Goal: Transaction & Acquisition: Purchase product/service

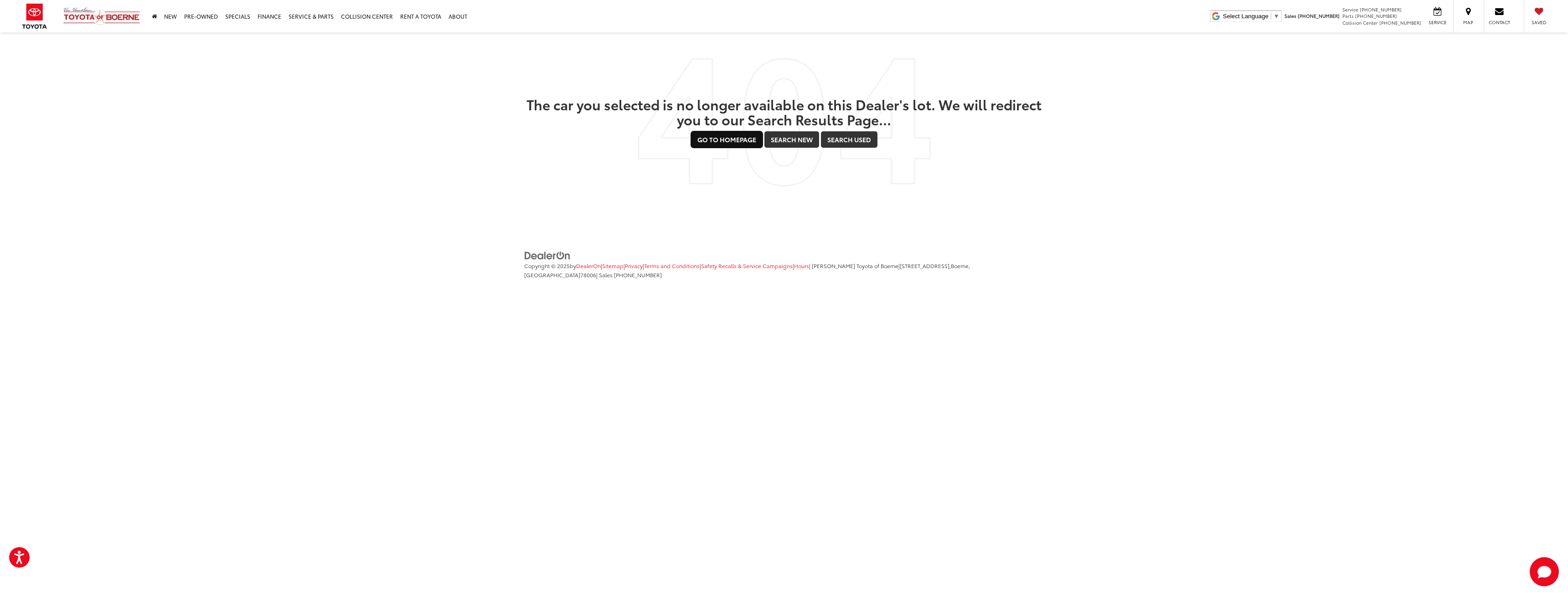
click at [735, 138] on link "Go to Homepage" at bounding box center [727, 139] width 72 height 16
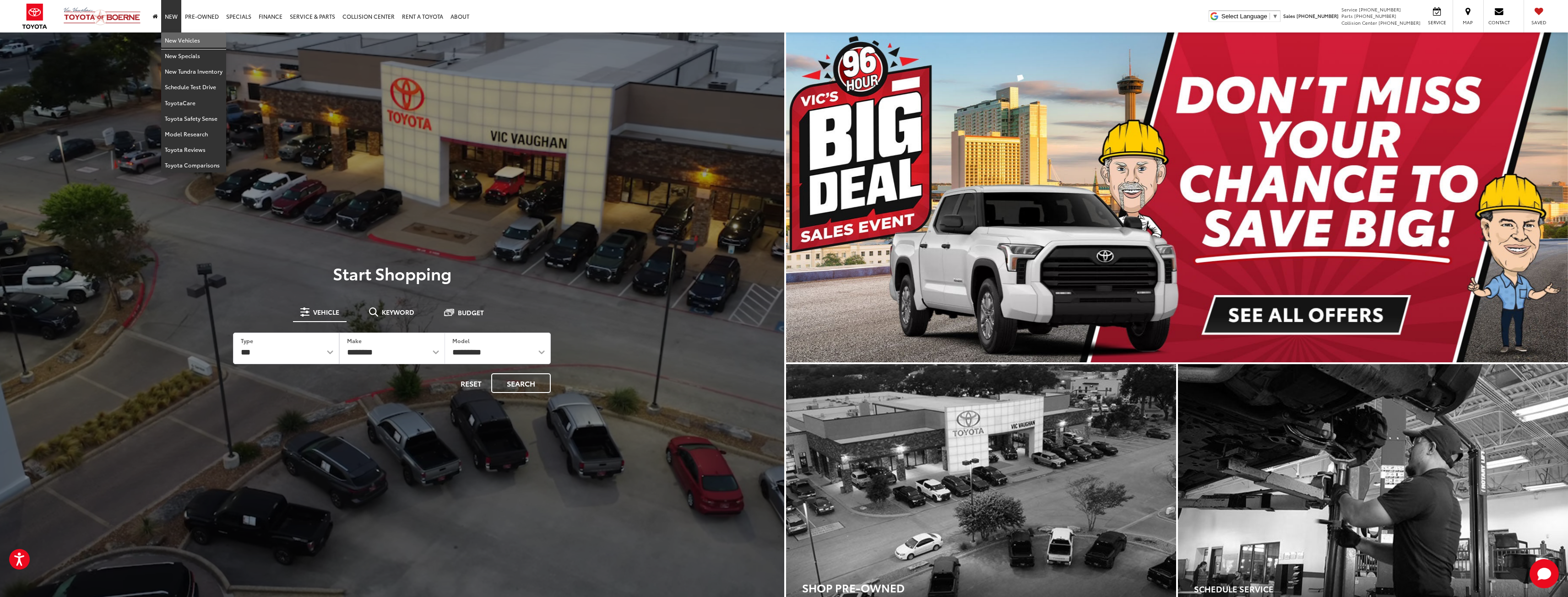
click at [173, 37] on link "New Vehicles" at bounding box center [194, 40] width 65 height 15
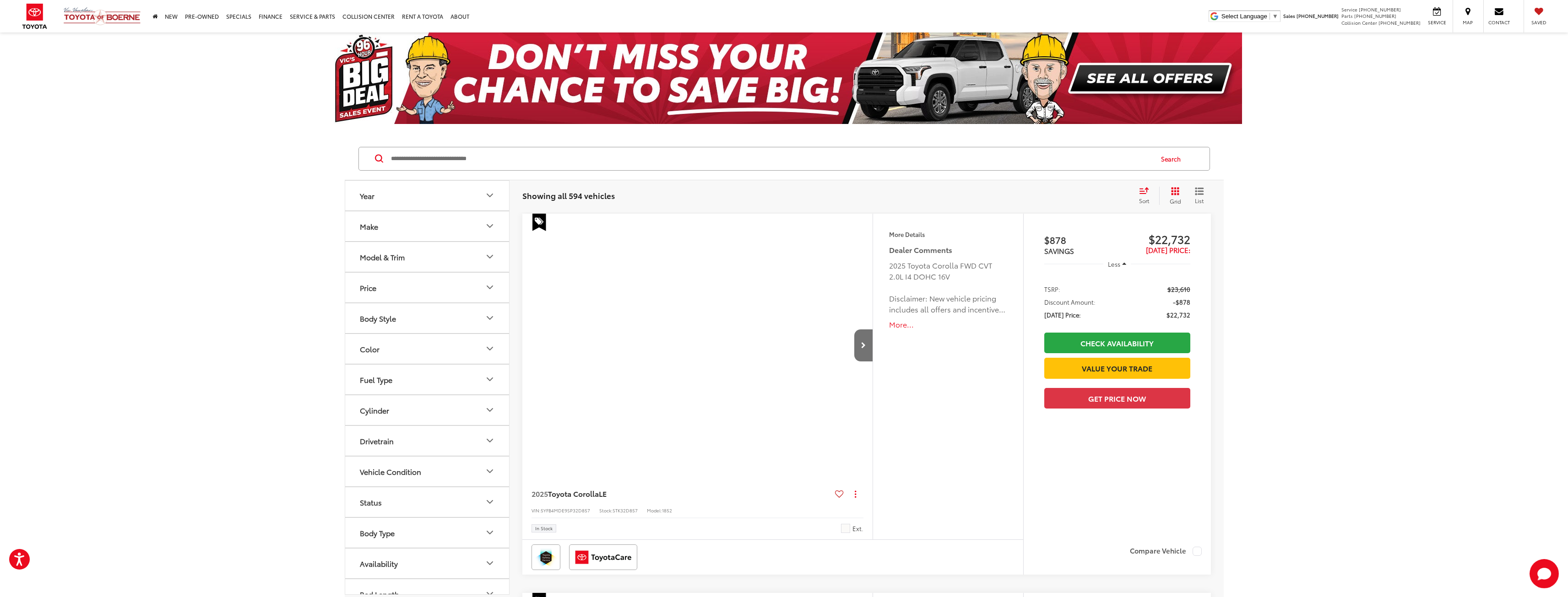
click at [455, 260] on button "Model & Trim" at bounding box center [428, 257] width 165 height 30
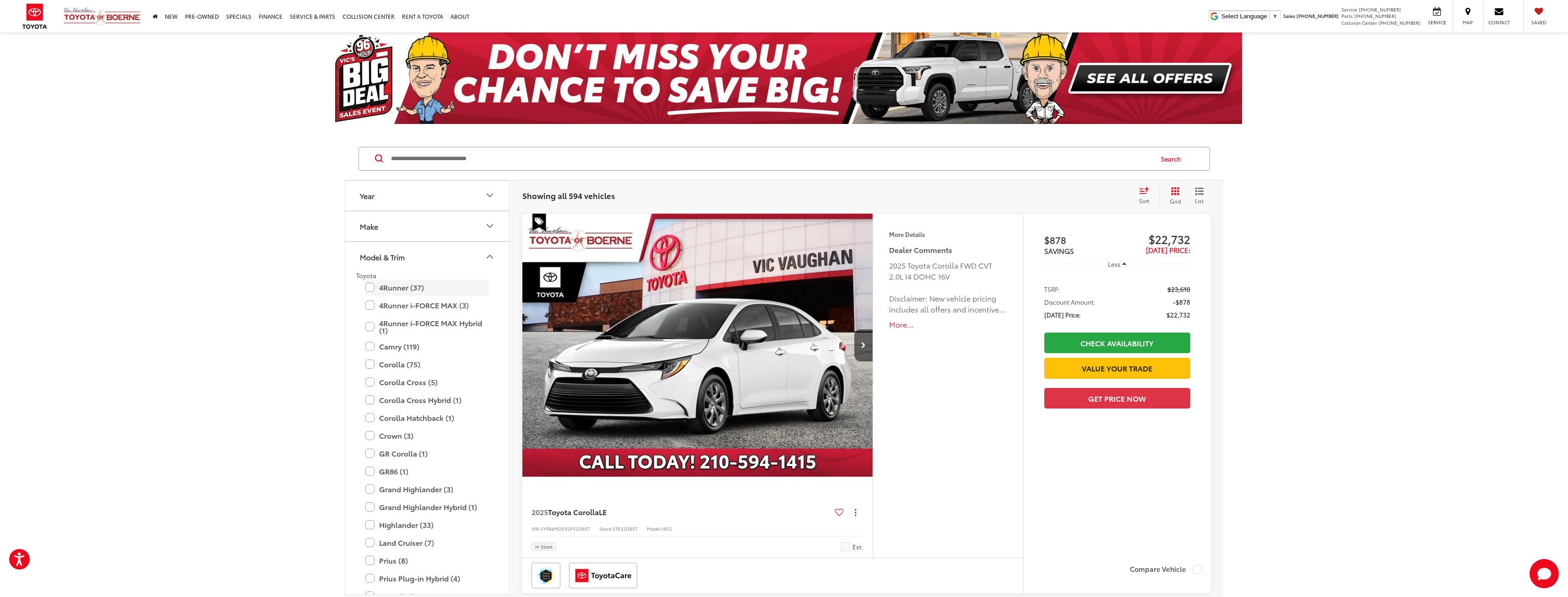
click at [369, 286] on label "4Runner (37)" at bounding box center [427, 288] width 123 height 16
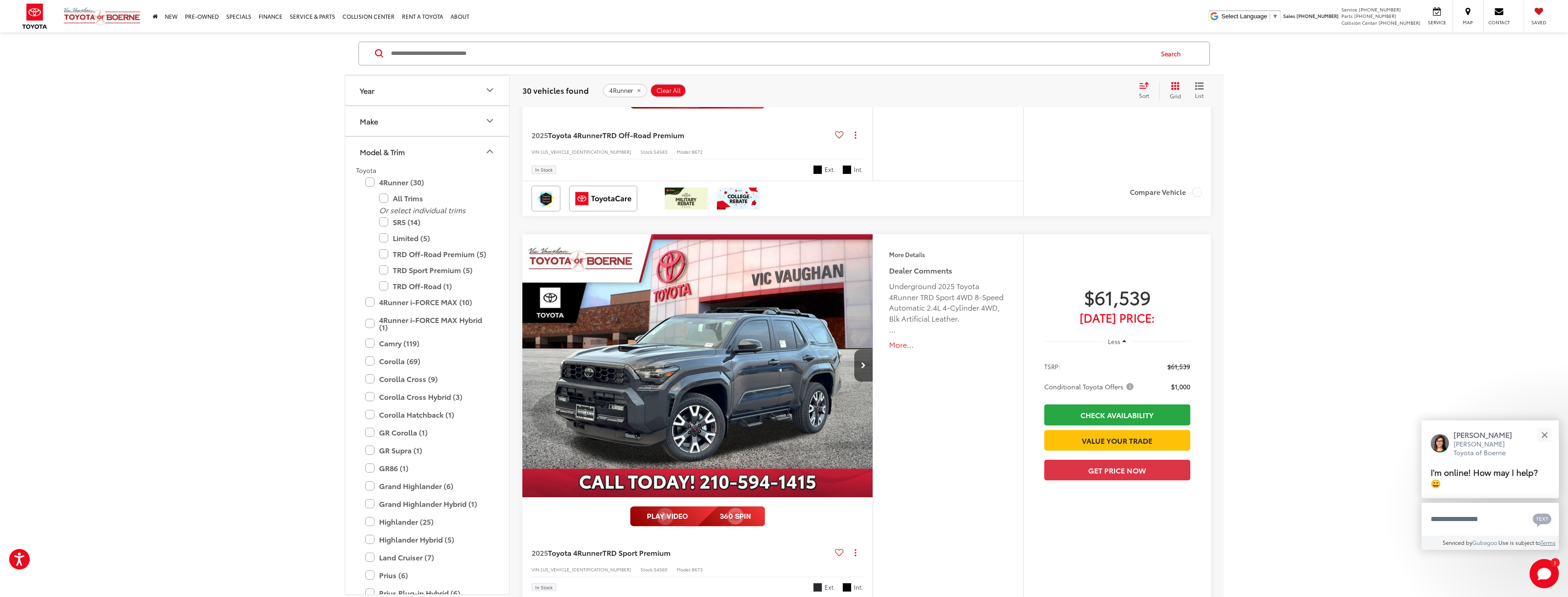
scroll to position [4073, 0]
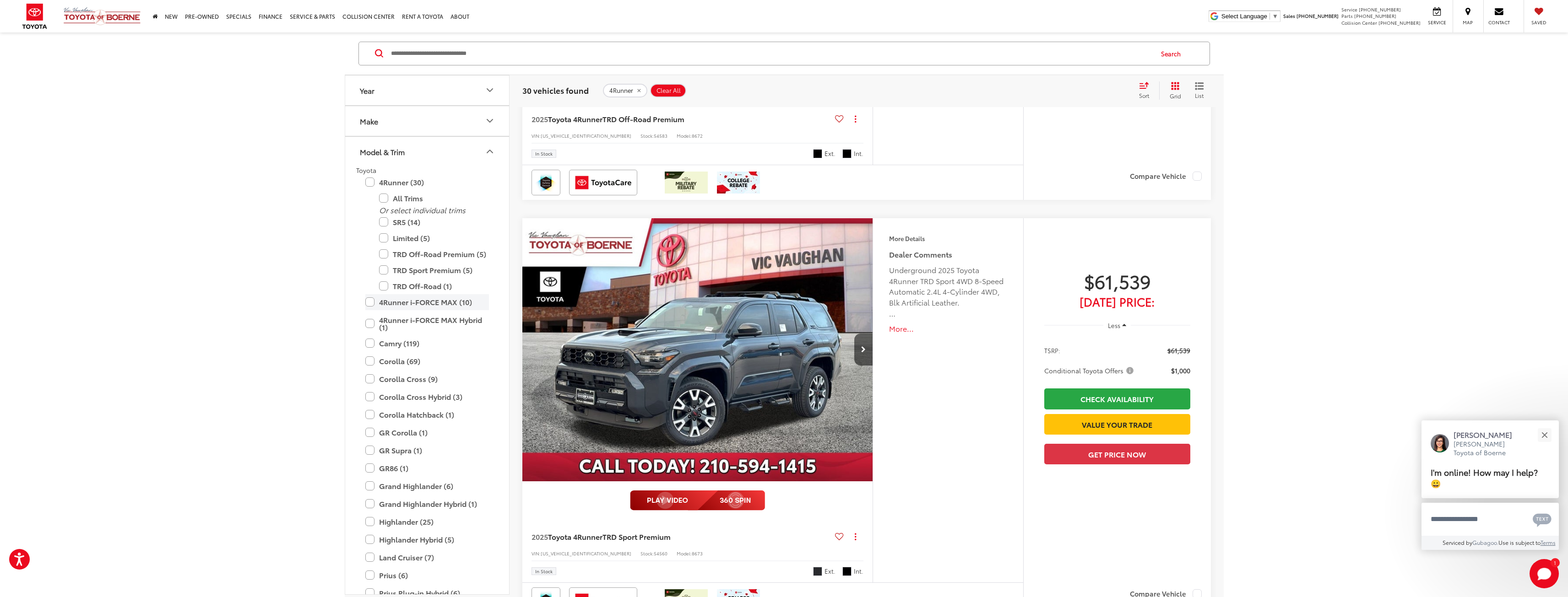
click at [368, 301] on label "4Runner i-FORCE MAX (10)" at bounding box center [427, 302] width 123 height 16
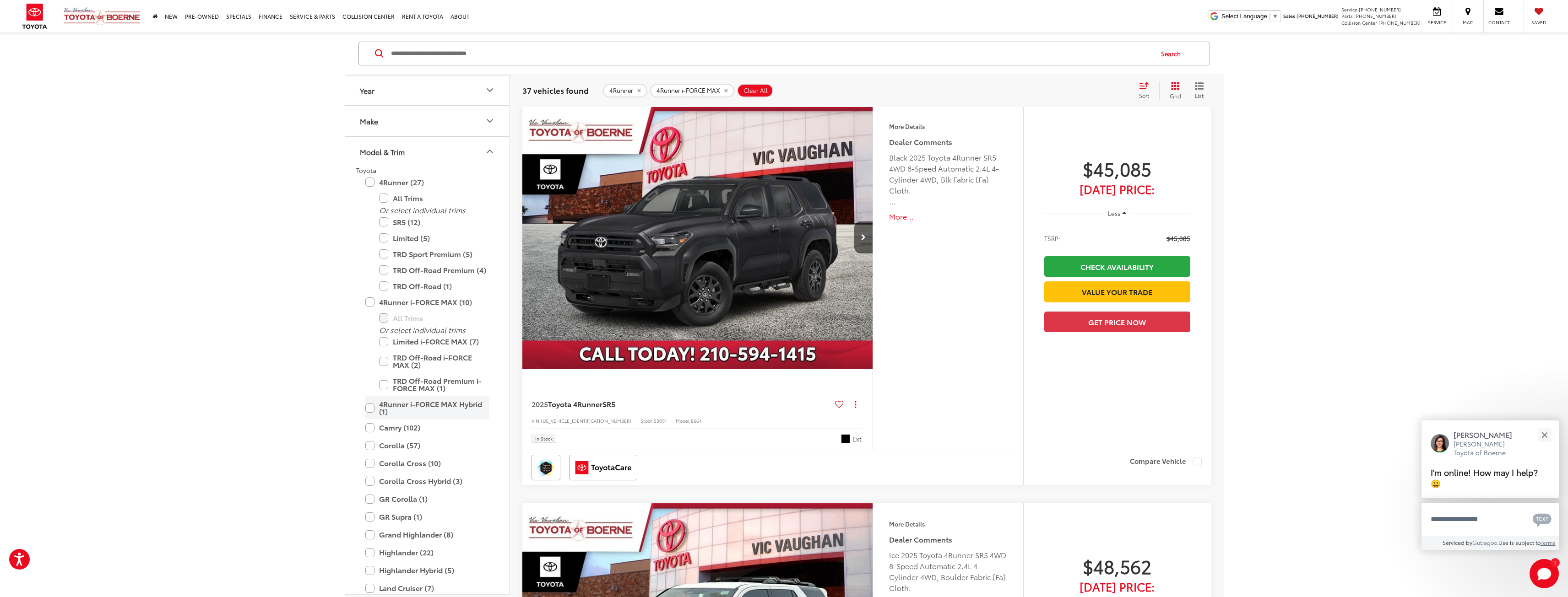
scroll to position [105, 0]
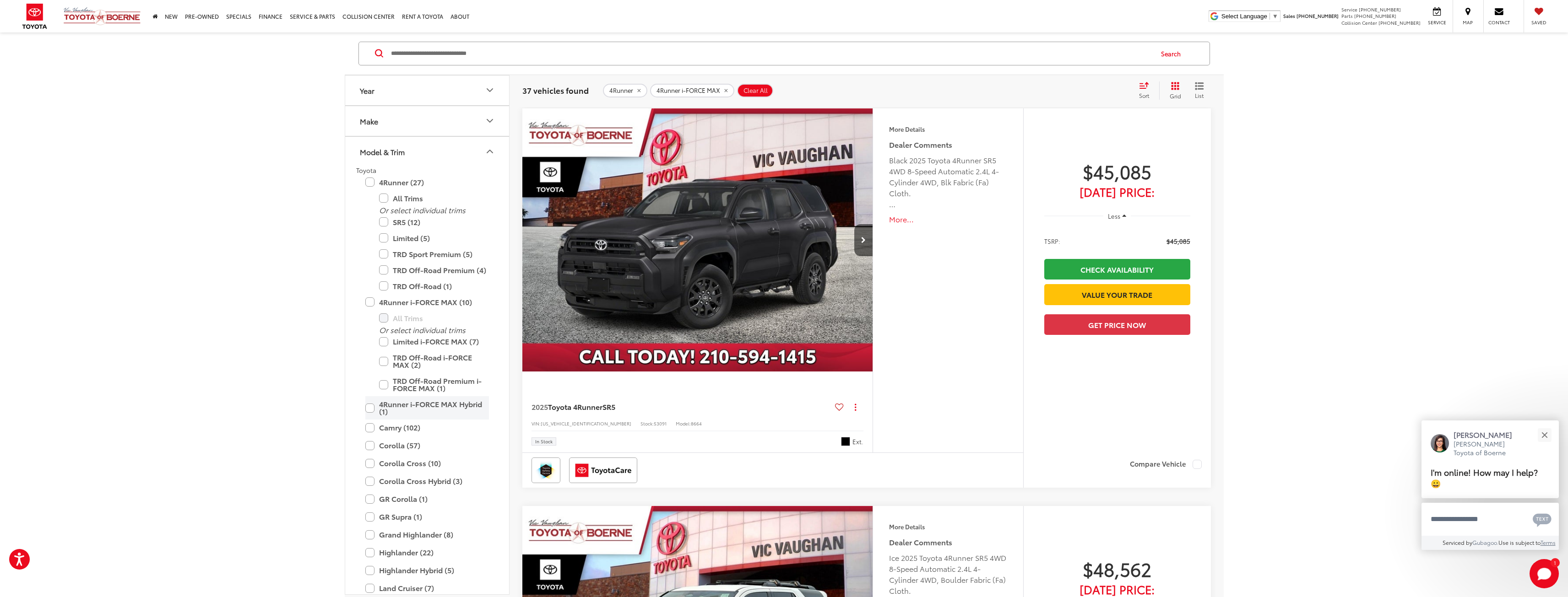
click at [372, 408] on label "4Runner i-FORCE MAX Hybrid (1)" at bounding box center [427, 408] width 123 height 23
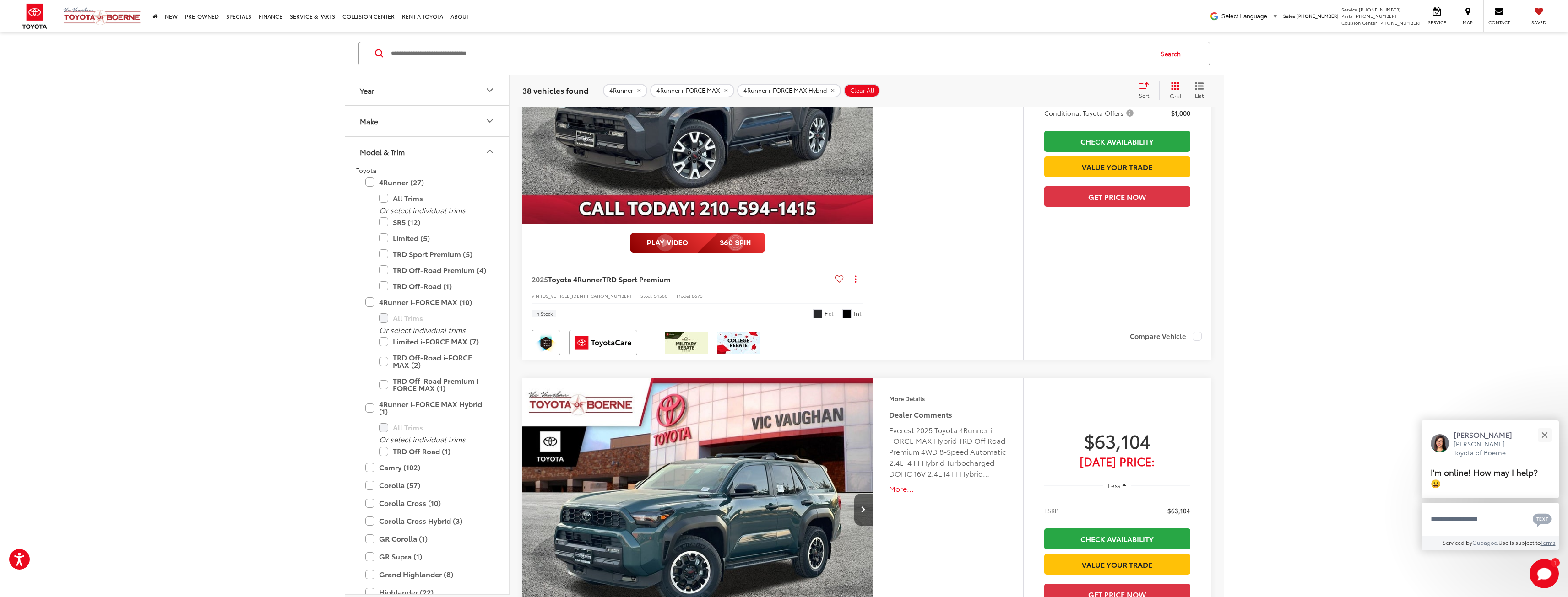
scroll to position [4142, 0]
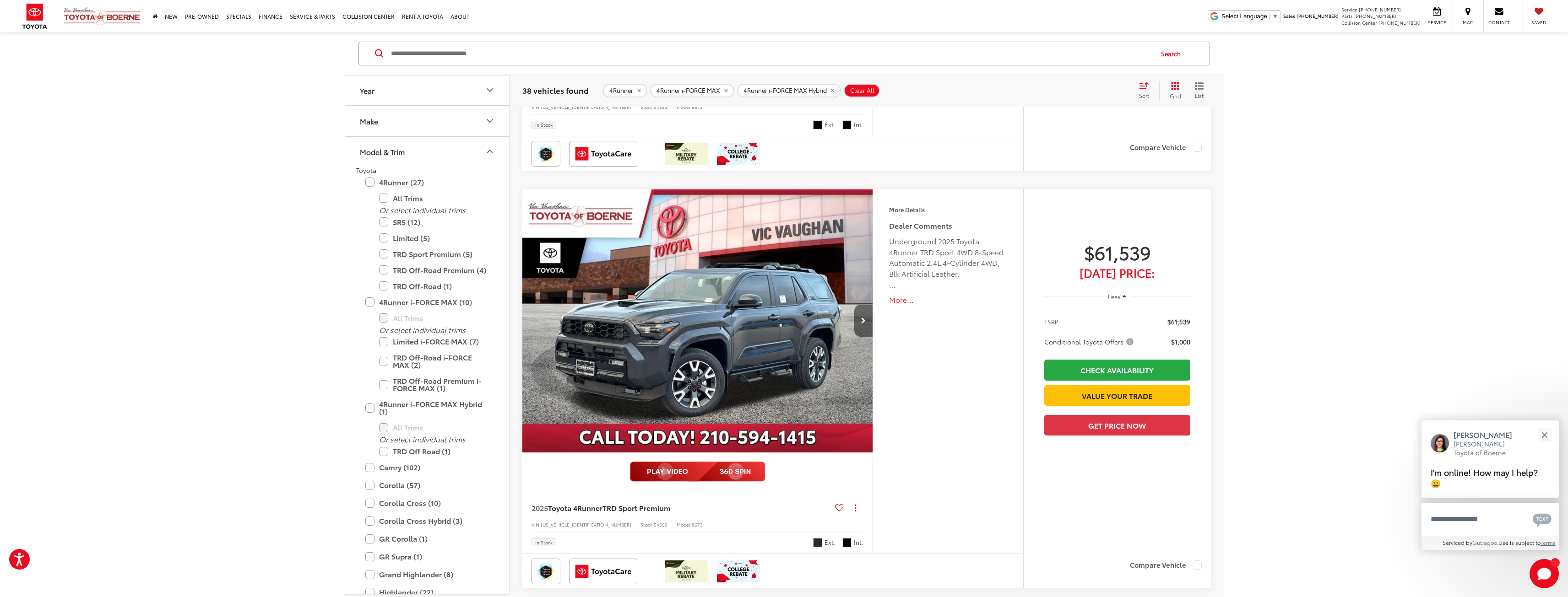
click at [869, 314] on button "Next image" at bounding box center [863, 321] width 18 height 32
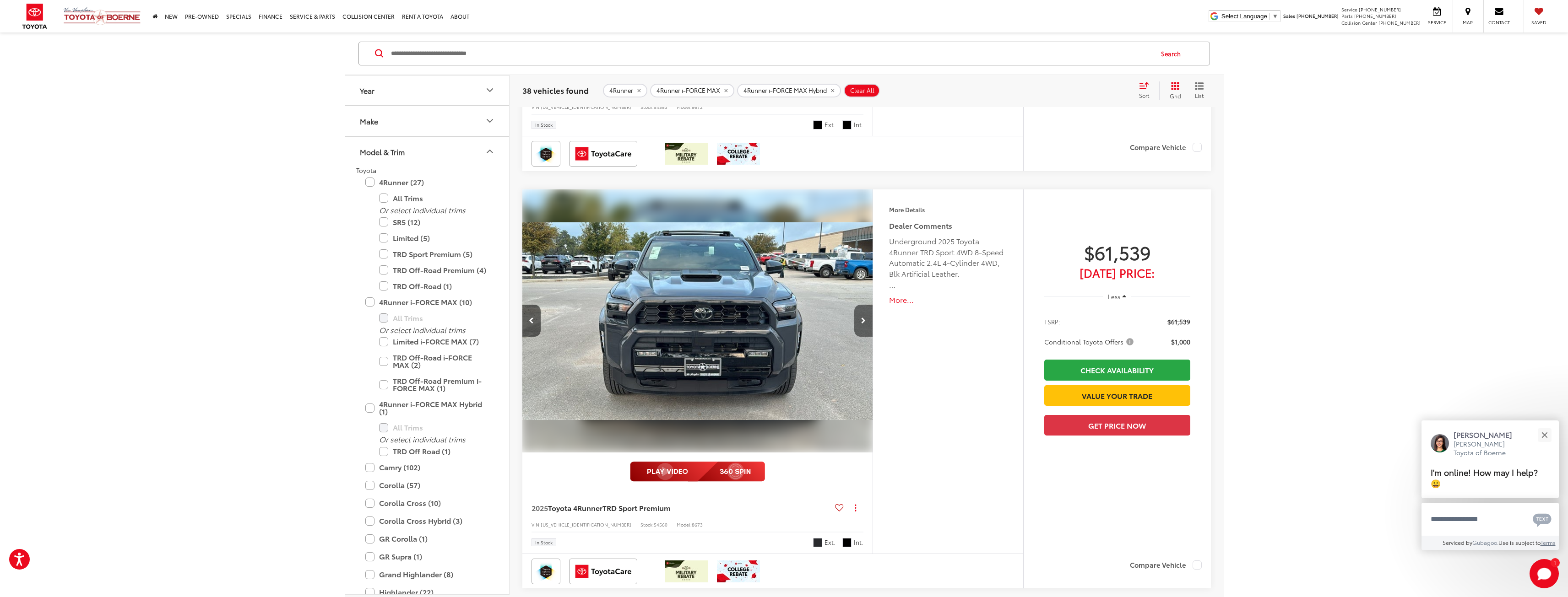
click at [867, 315] on button "Next image" at bounding box center [863, 321] width 18 height 32
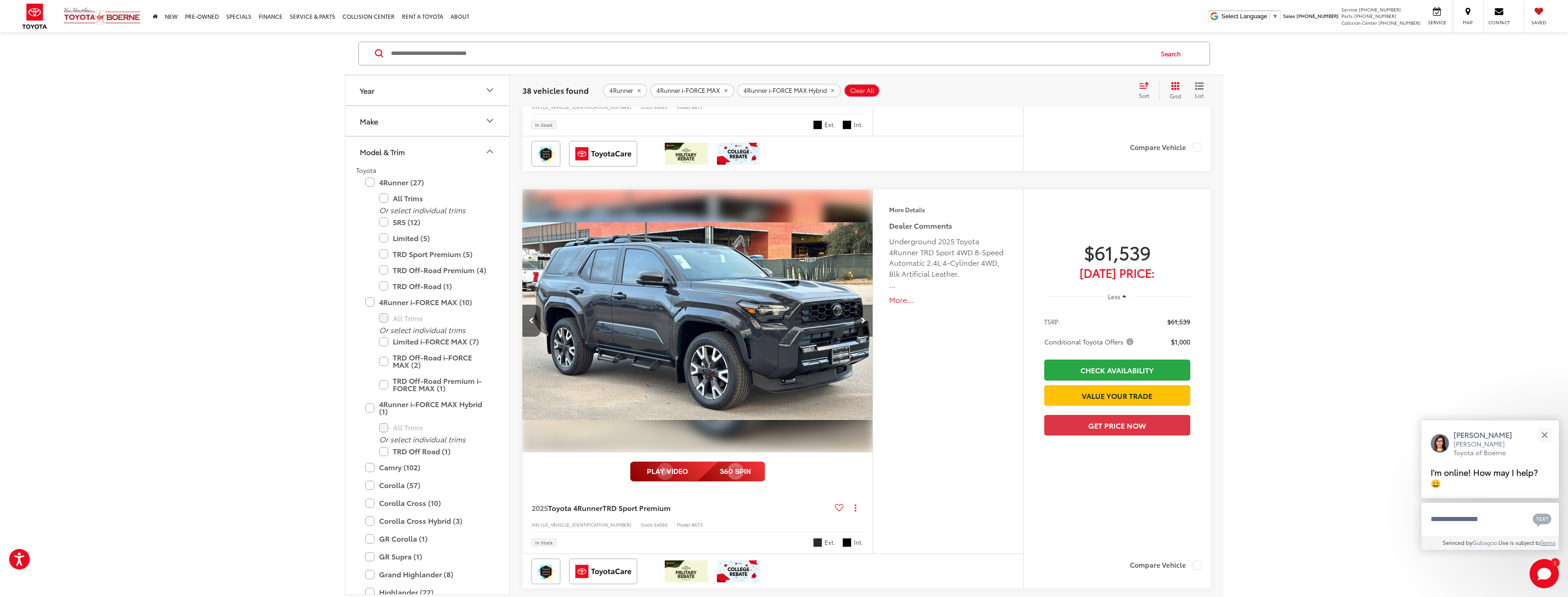
click at [865, 316] on button "Next image" at bounding box center [863, 321] width 18 height 32
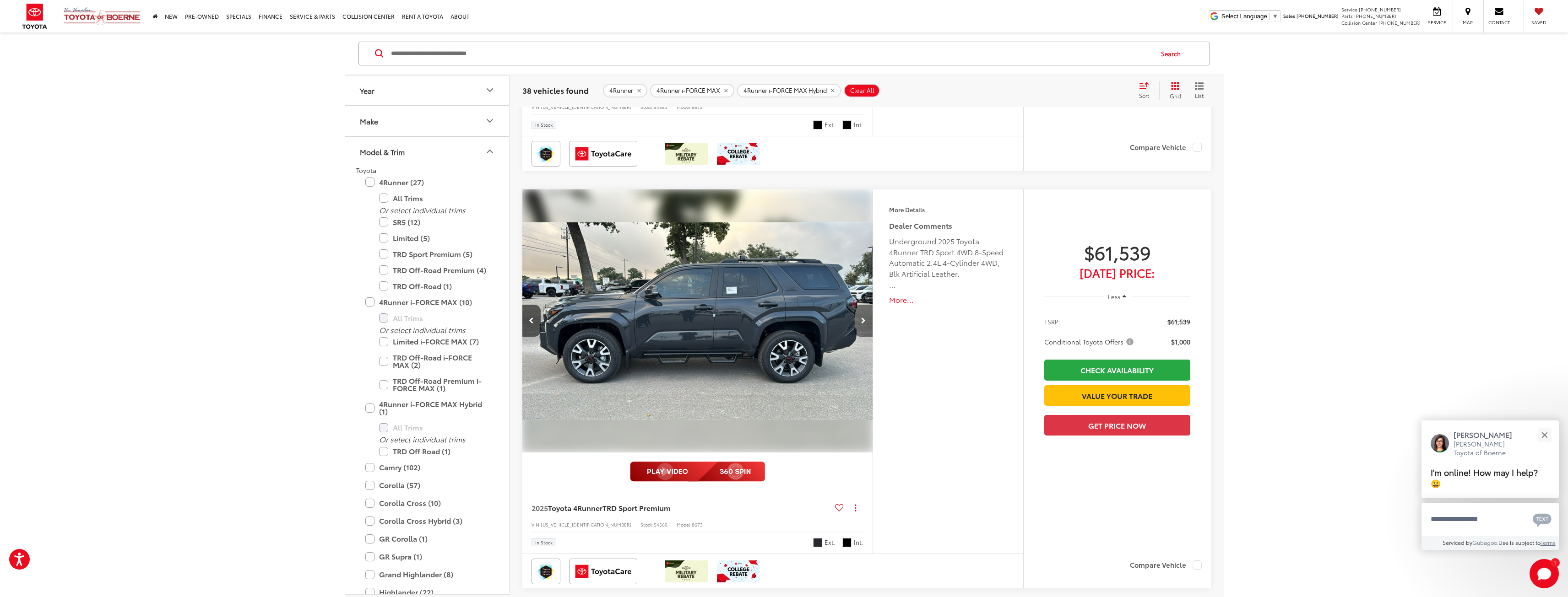
click at [865, 316] on button "Next image" at bounding box center [863, 321] width 18 height 32
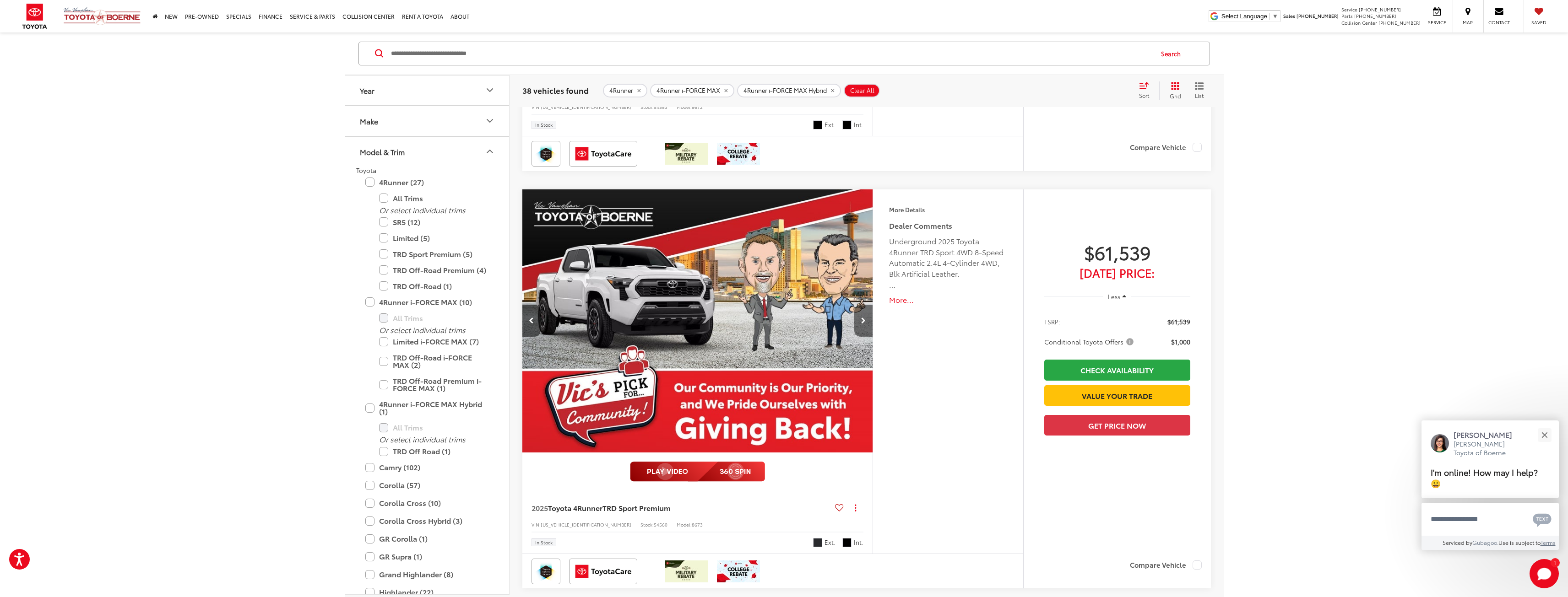
click at [865, 316] on button "Next image" at bounding box center [863, 321] width 18 height 32
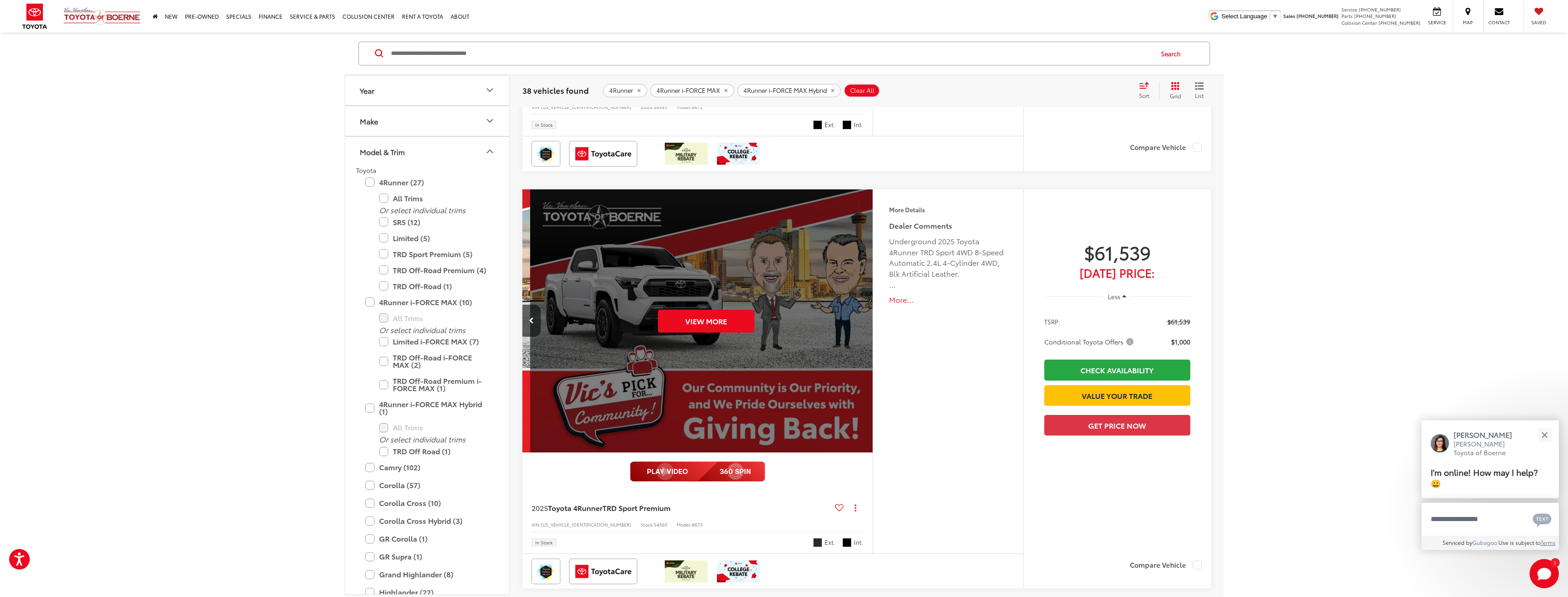
scroll to position [0, 1760]
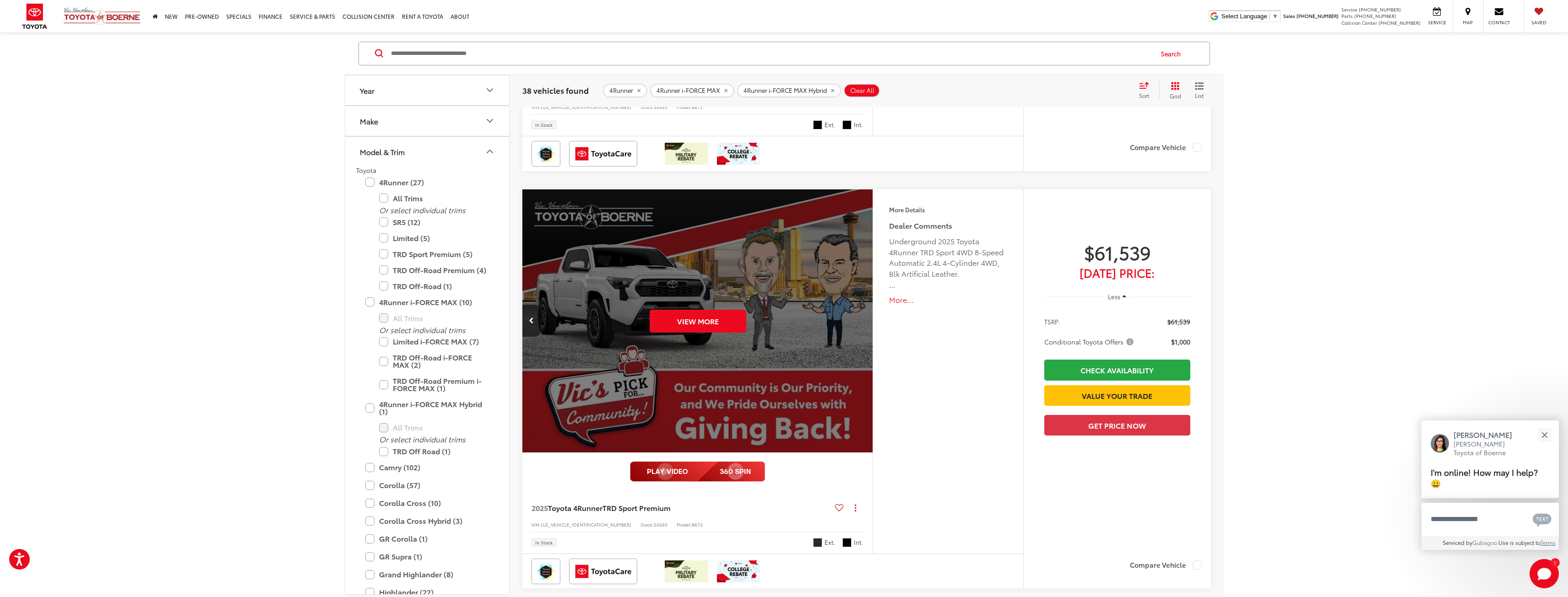
click at [865, 316] on div "View More" at bounding box center [698, 321] width 352 height 264
